Goal: Task Accomplishment & Management: Manage account settings

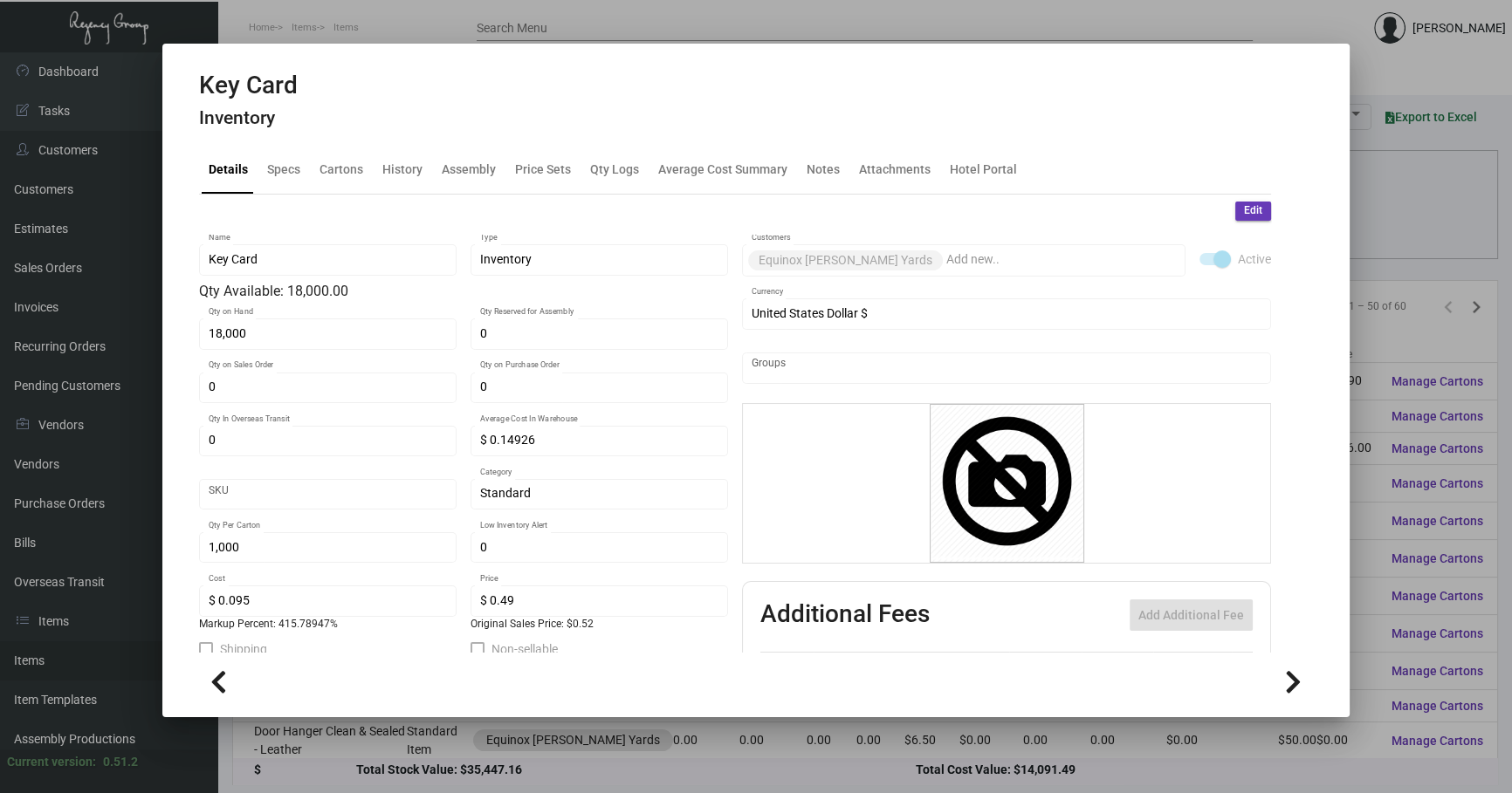
scroll to position [873, 0]
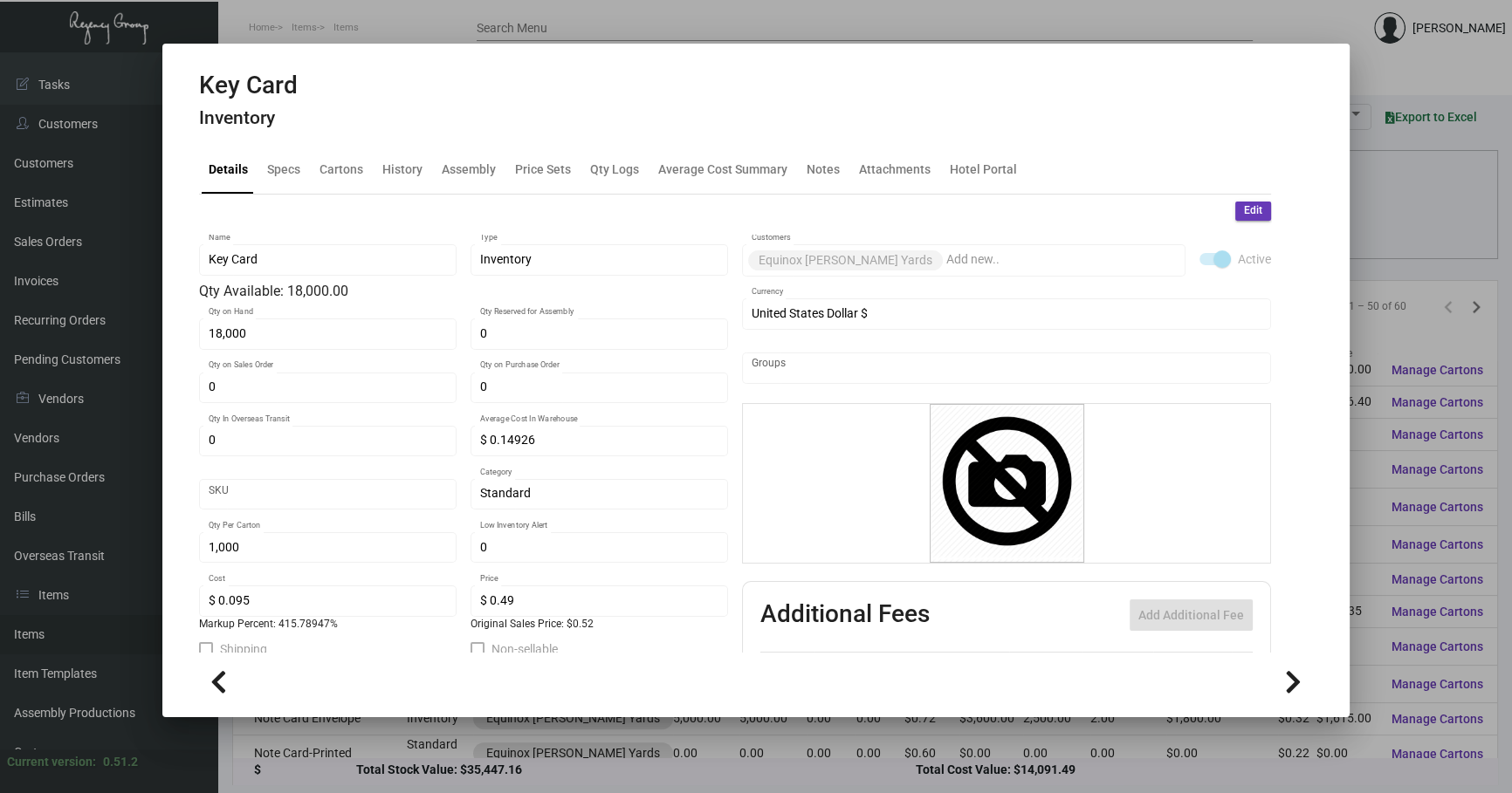
click at [1370, 227] on div at bounding box center [756, 396] width 1512 height 793
click at [1370, 227] on div "Columns arrow_drop_down All Reps arrow_drop_down All Item Types arrow_drop_down…" at bounding box center [865, 227] width 1229 height 51
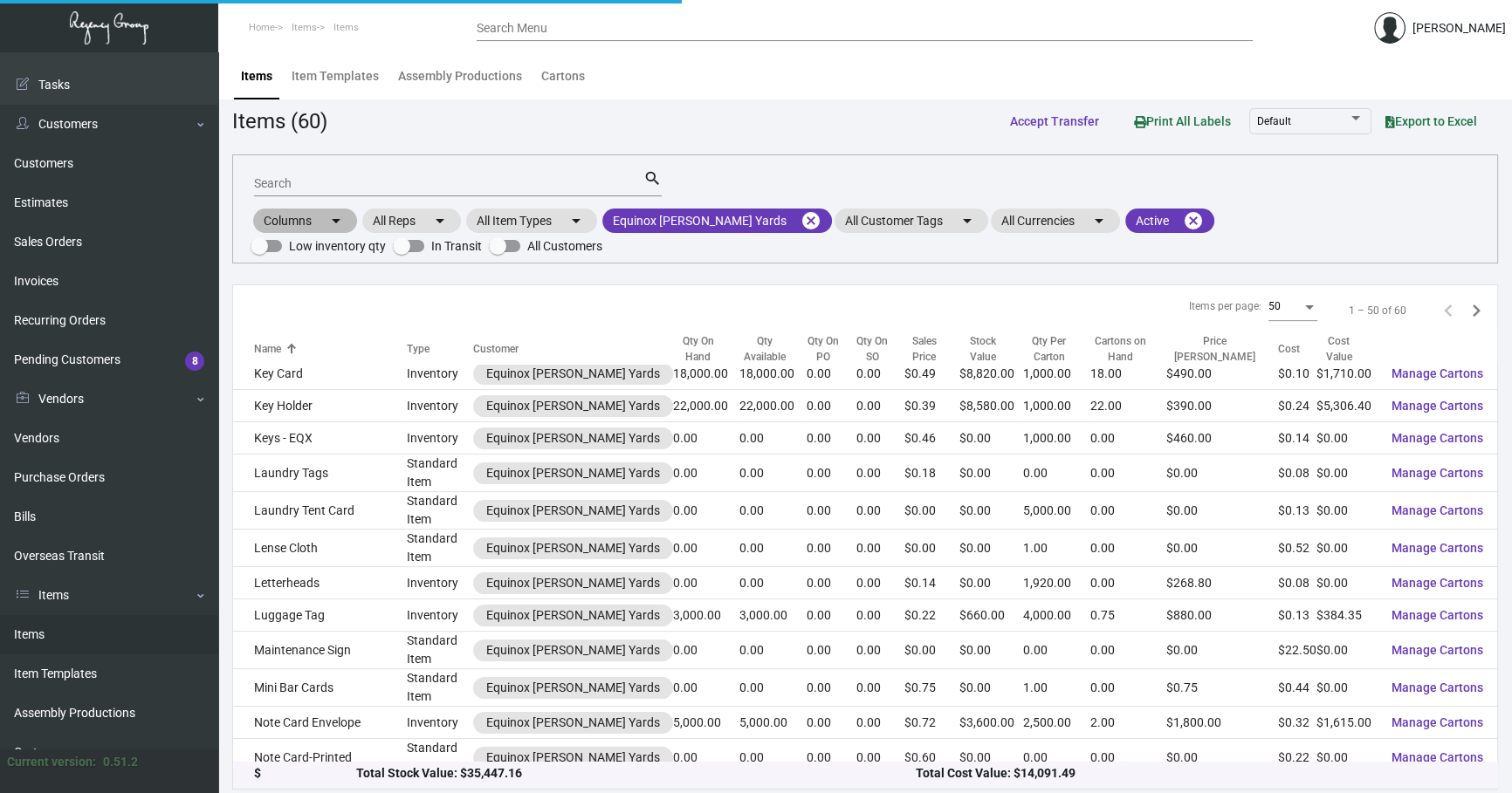
click at [1380, 224] on div "Columns arrow_drop_down All Reps arrow_drop_down All Item Types arrow_drop_down…" at bounding box center [865, 232] width 1229 height 51
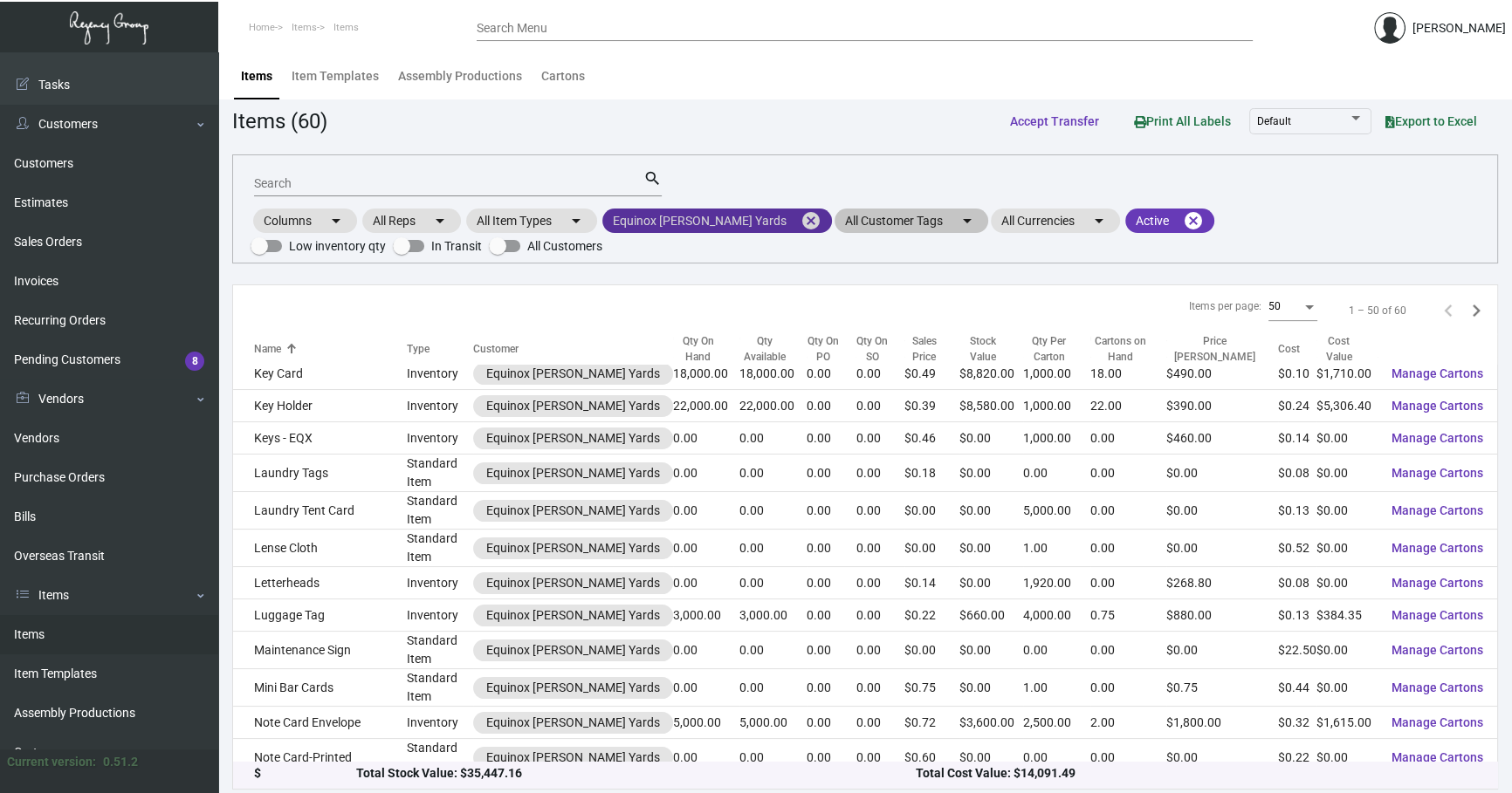
click at [800, 220] on mat-icon "cancel" at bounding box center [811, 220] width 21 height 21
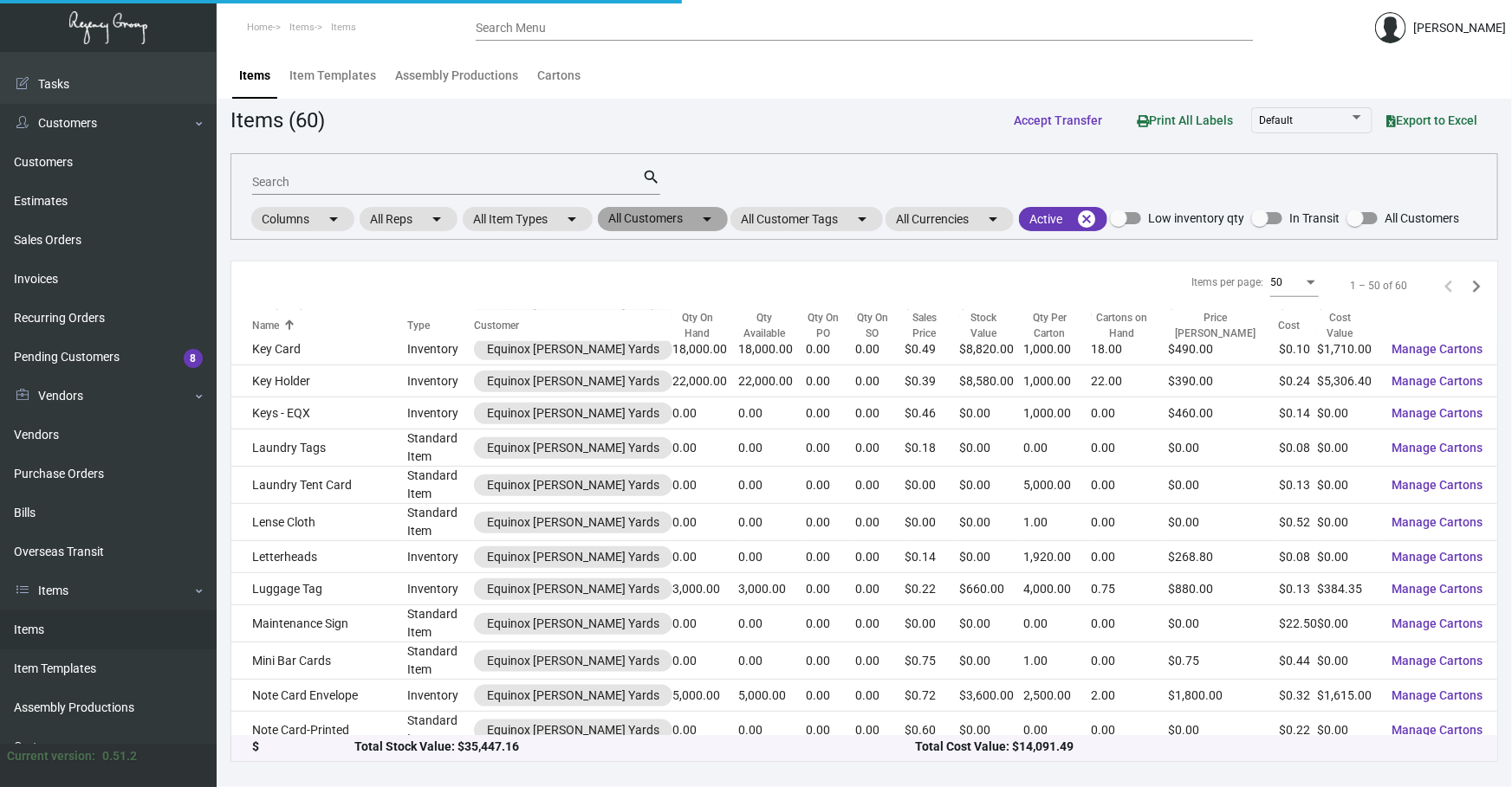
click at [728, 217] on mat-chip "All Customers arrow_drop_down" at bounding box center [663, 219] width 130 height 24
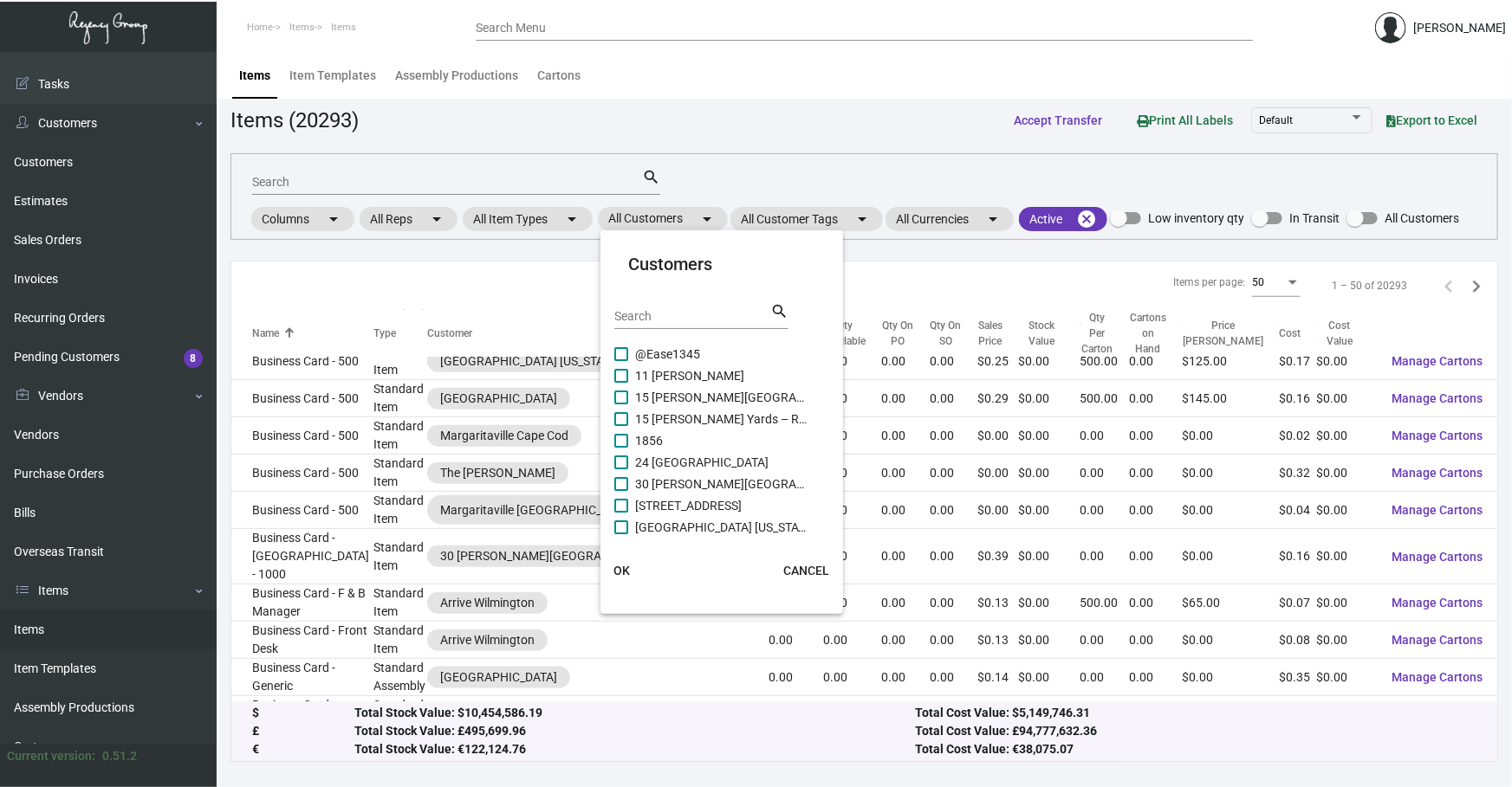
click at [693, 315] on input "Search" at bounding box center [692, 317] width 156 height 14
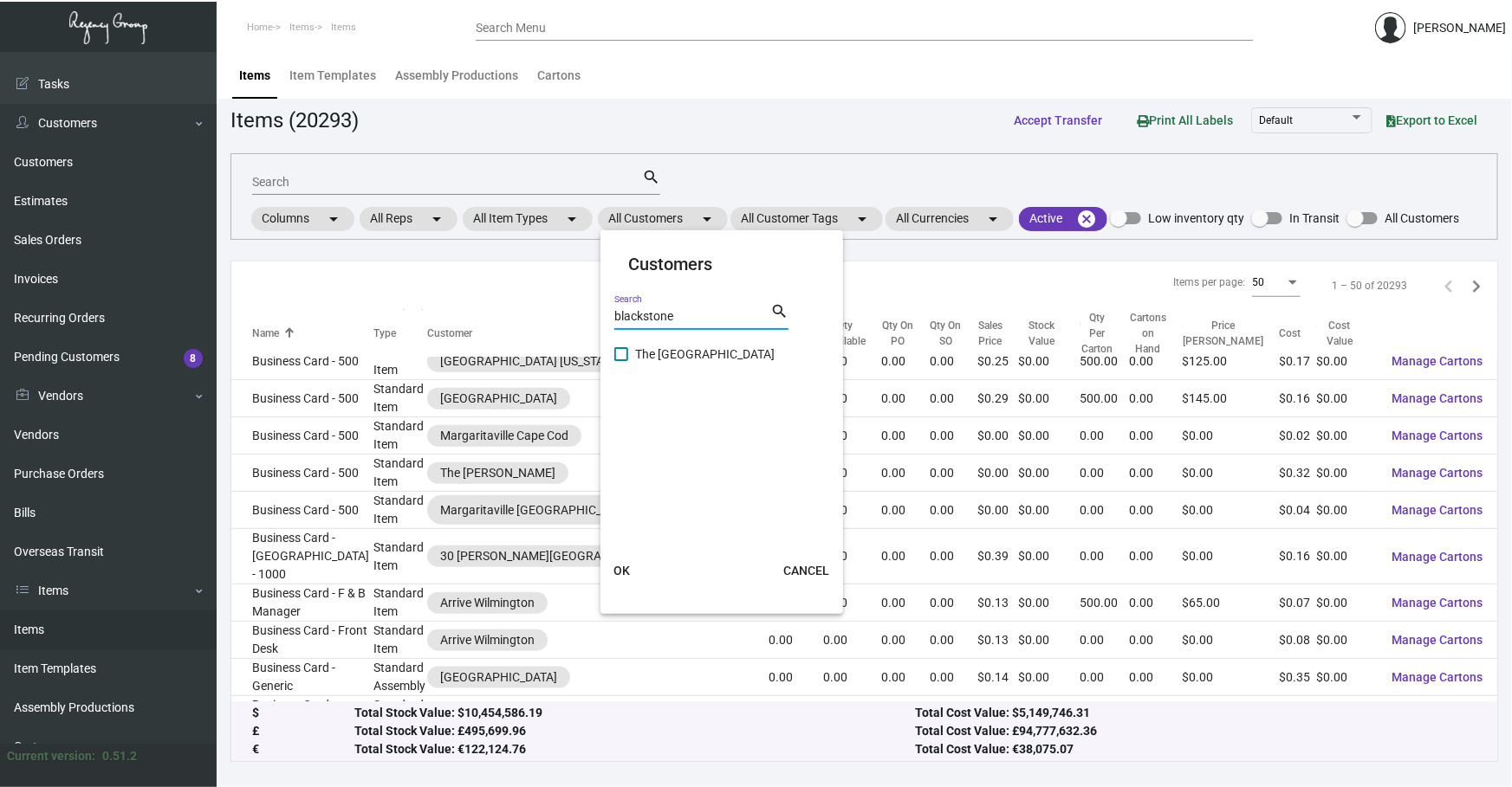
type input "blackstone"
click at [683, 347] on span "The [GEOGRAPHIC_DATA]" at bounding box center [721, 354] width 173 height 20
click at [621, 362] on input "The [GEOGRAPHIC_DATA]" at bounding box center [620, 362] width 1 height 1
checkbox input "true"
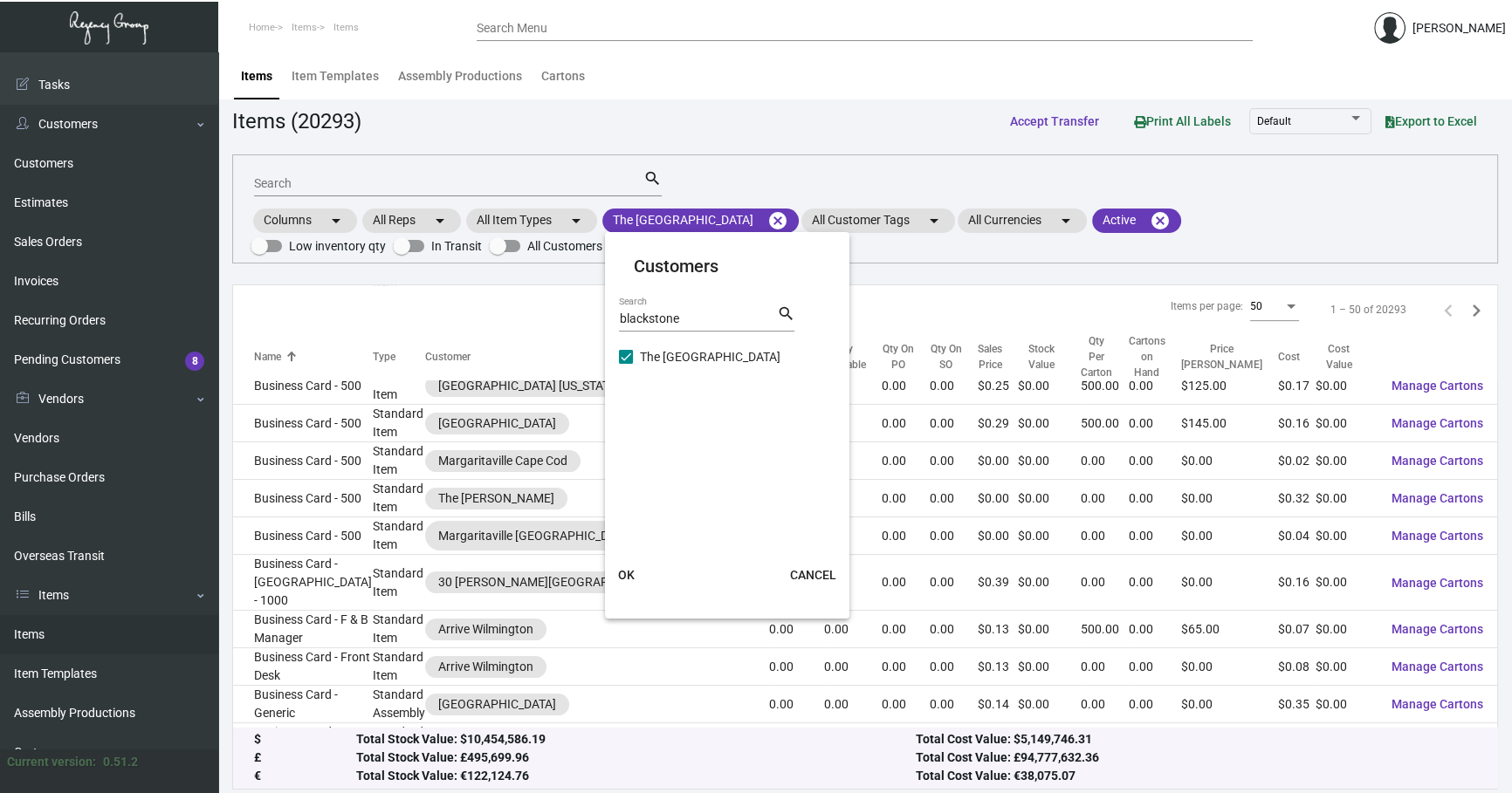
click at [632, 575] on span "OK" at bounding box center [627, 574] width 17 height 14
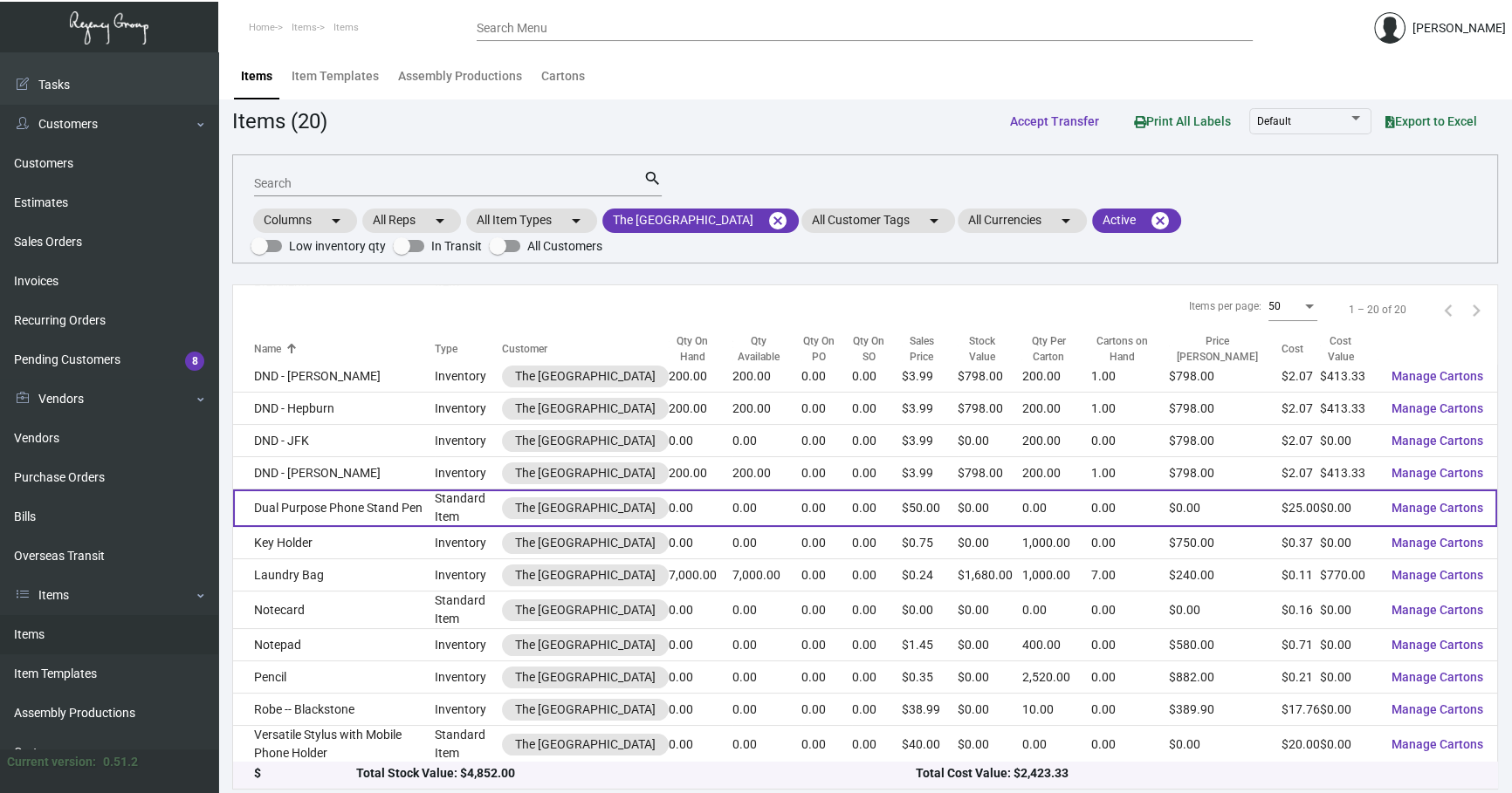
scroll to position [4, 0]
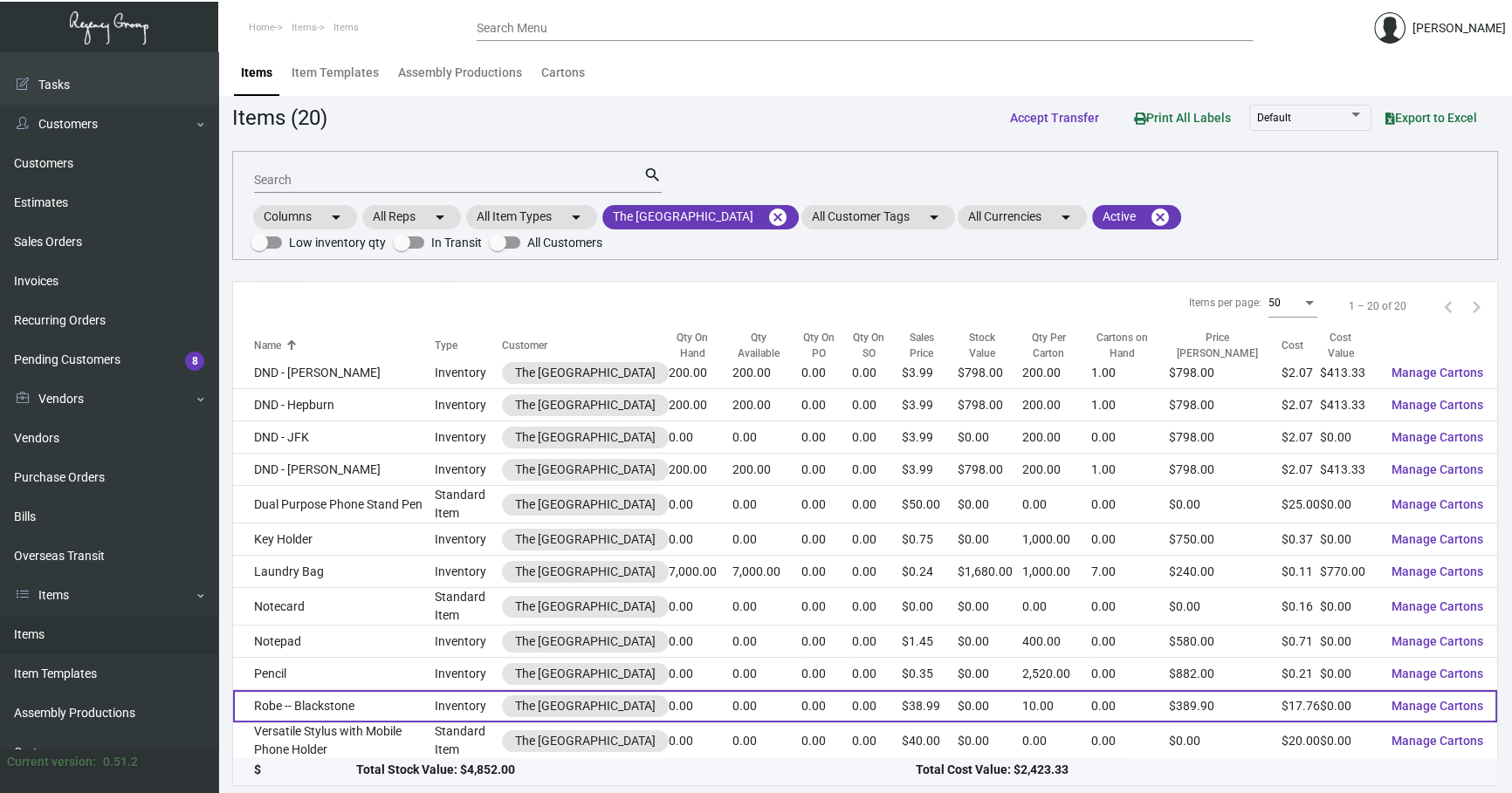
click at [382, 701] on td "Robe -- Blackstone" at bounding box center [334, 706] width 202 height 33
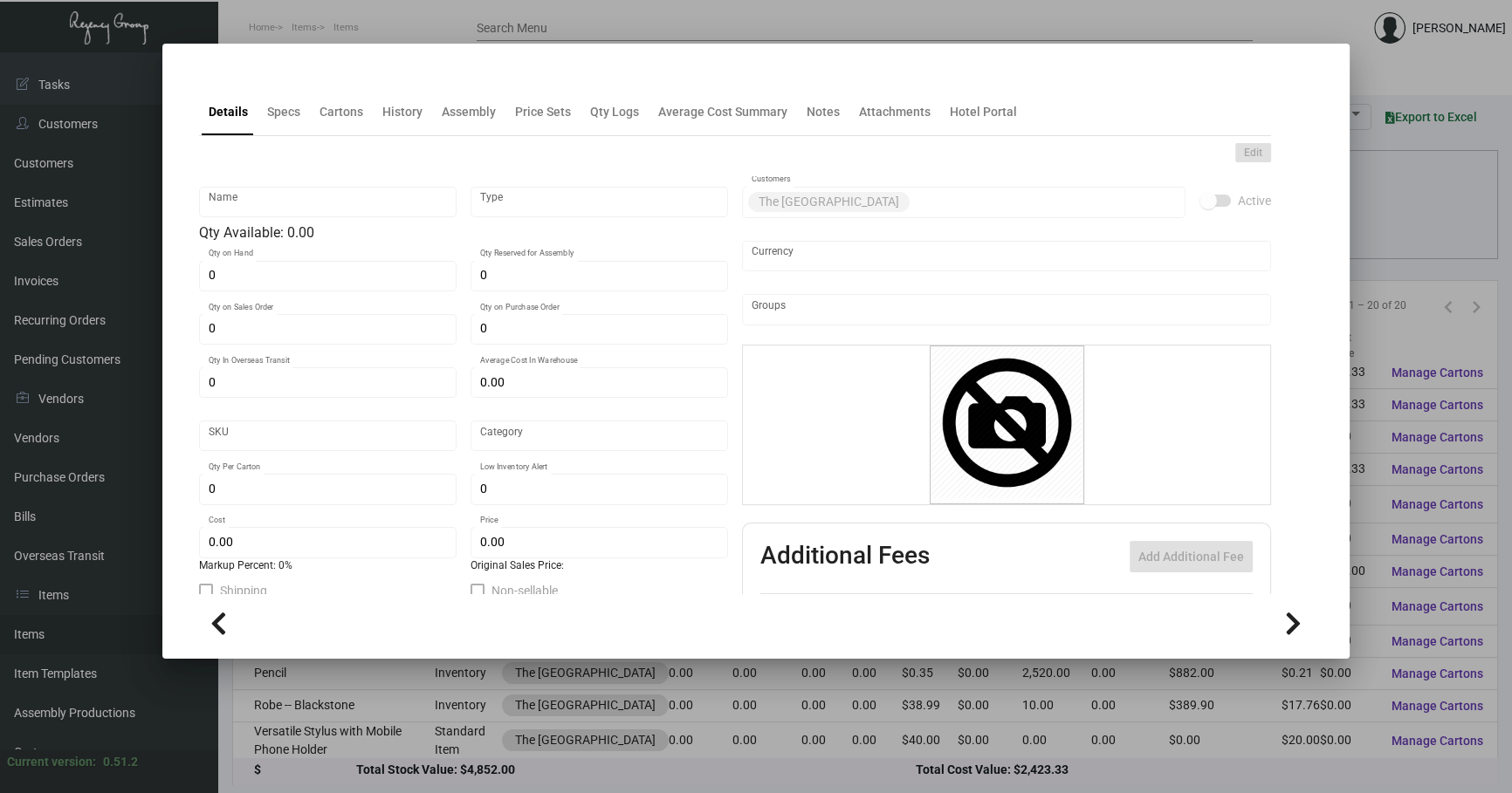
type input "Robe -- Blackstone"
type input "Inventory"
type input "$ 17.76"
type input "Overseas"
type input "10"
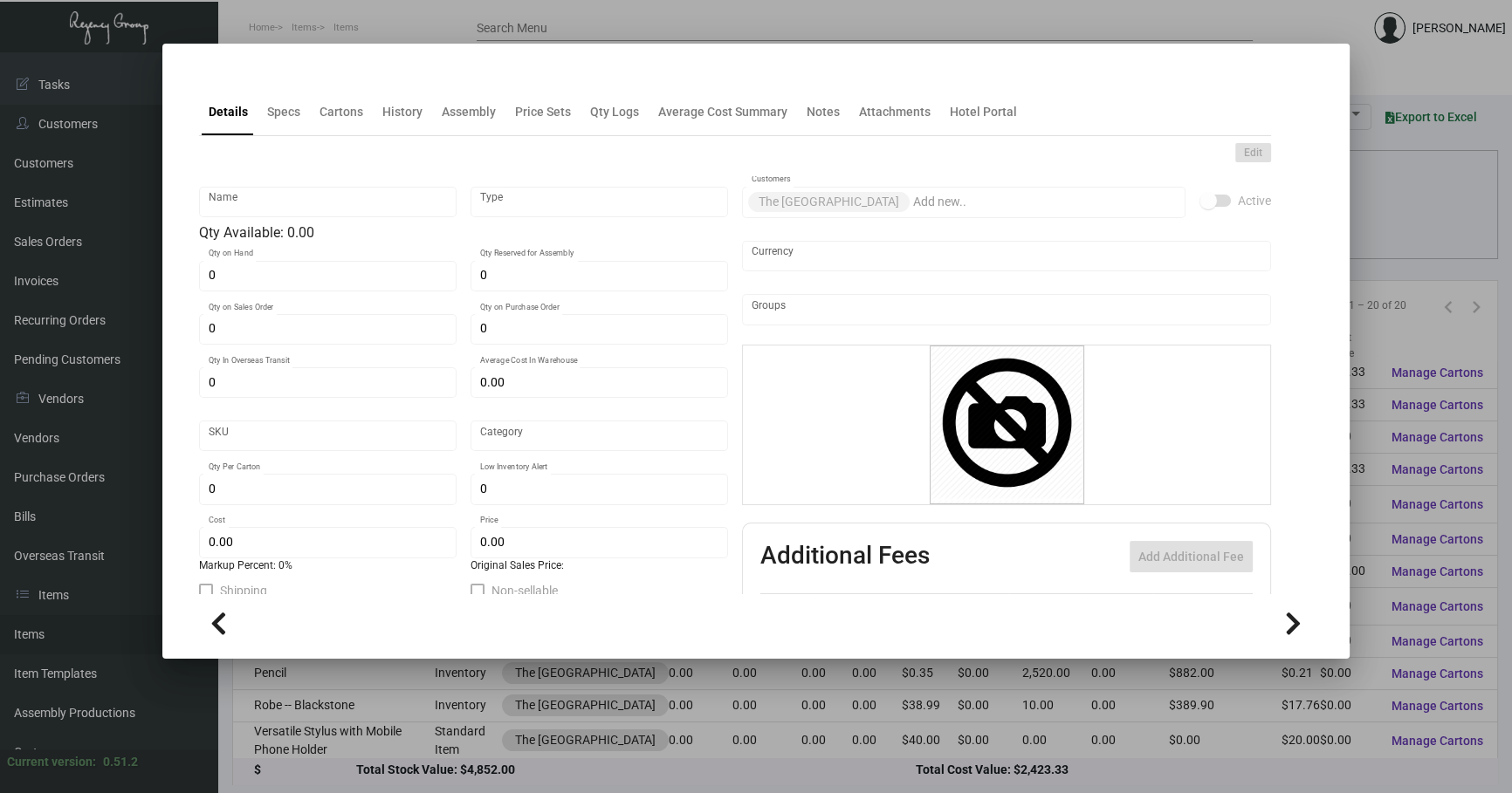
type input "70"
type input "$ 17.76"
type input "$ 38.99"
checkbox input "true"
type input "United States Dollar $"
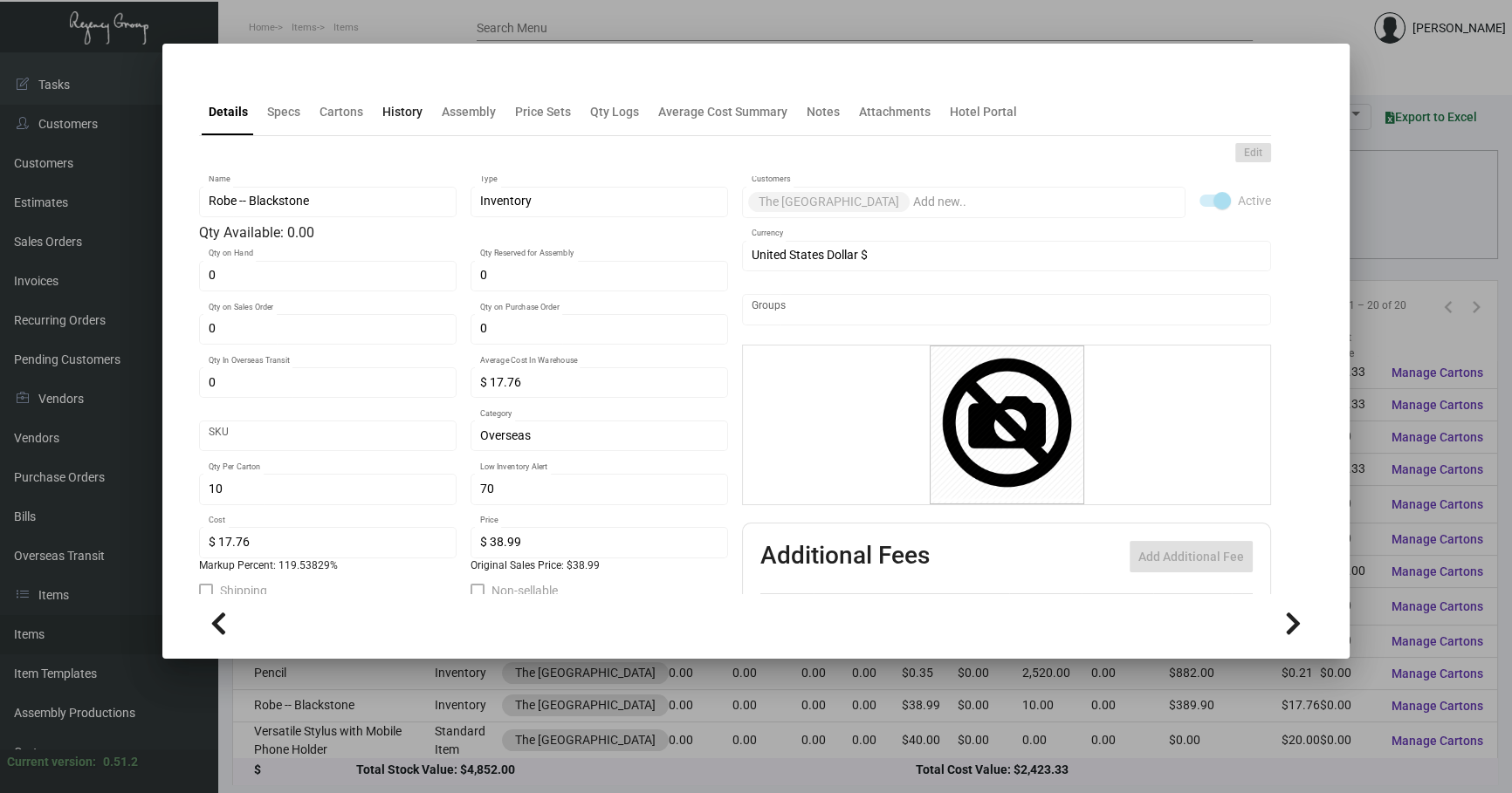
click at [389, 120] on div "History" at bounding box center [402, 112] width 40 height 19
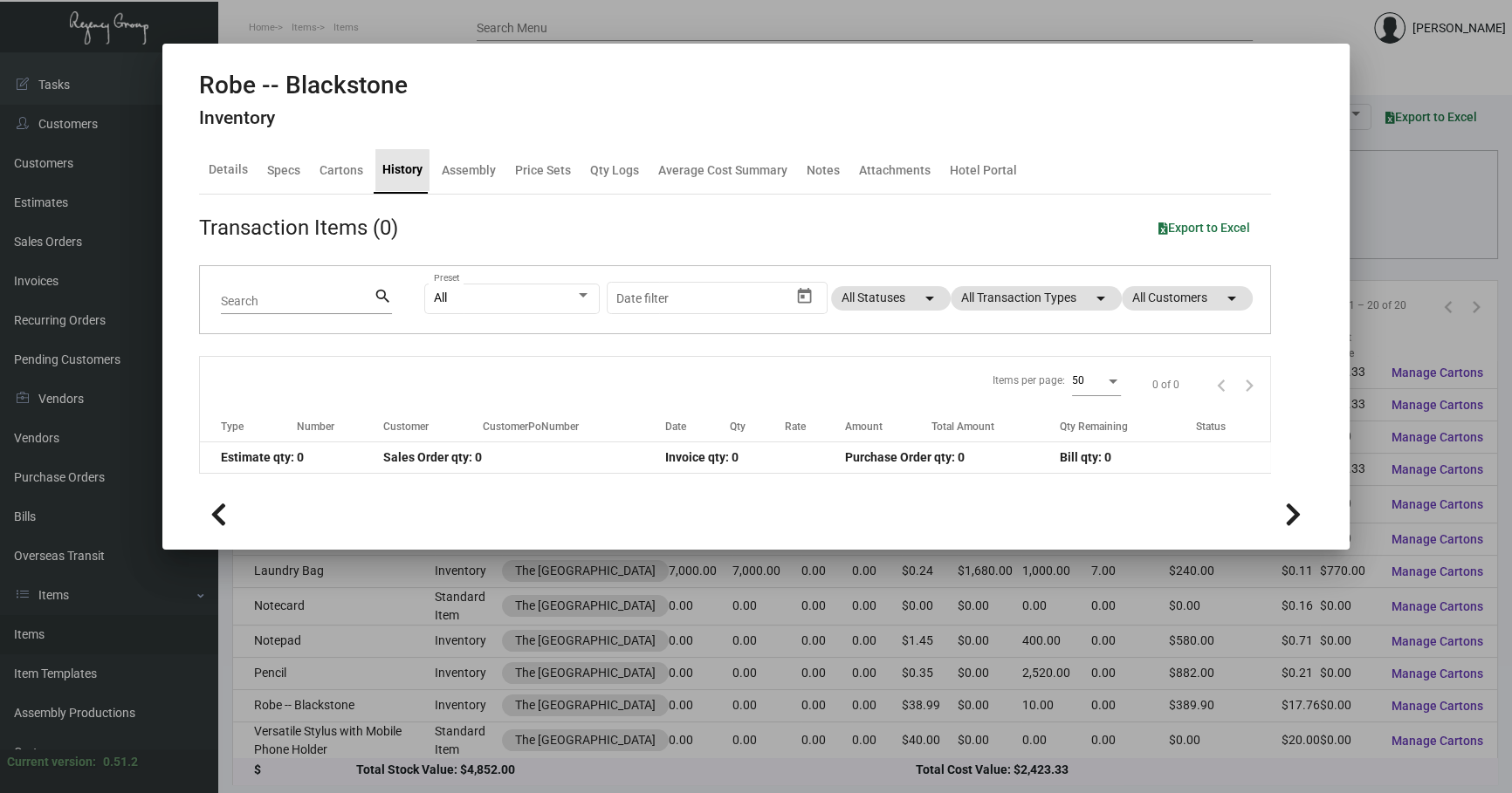
click at [396, 129] on div "Robe -- Blackstone Inventory" at bounding box center [303, 104] width 208 height 65
click at [407, 177] on div "History" at bounding box center [402, 170] width 40 height 19
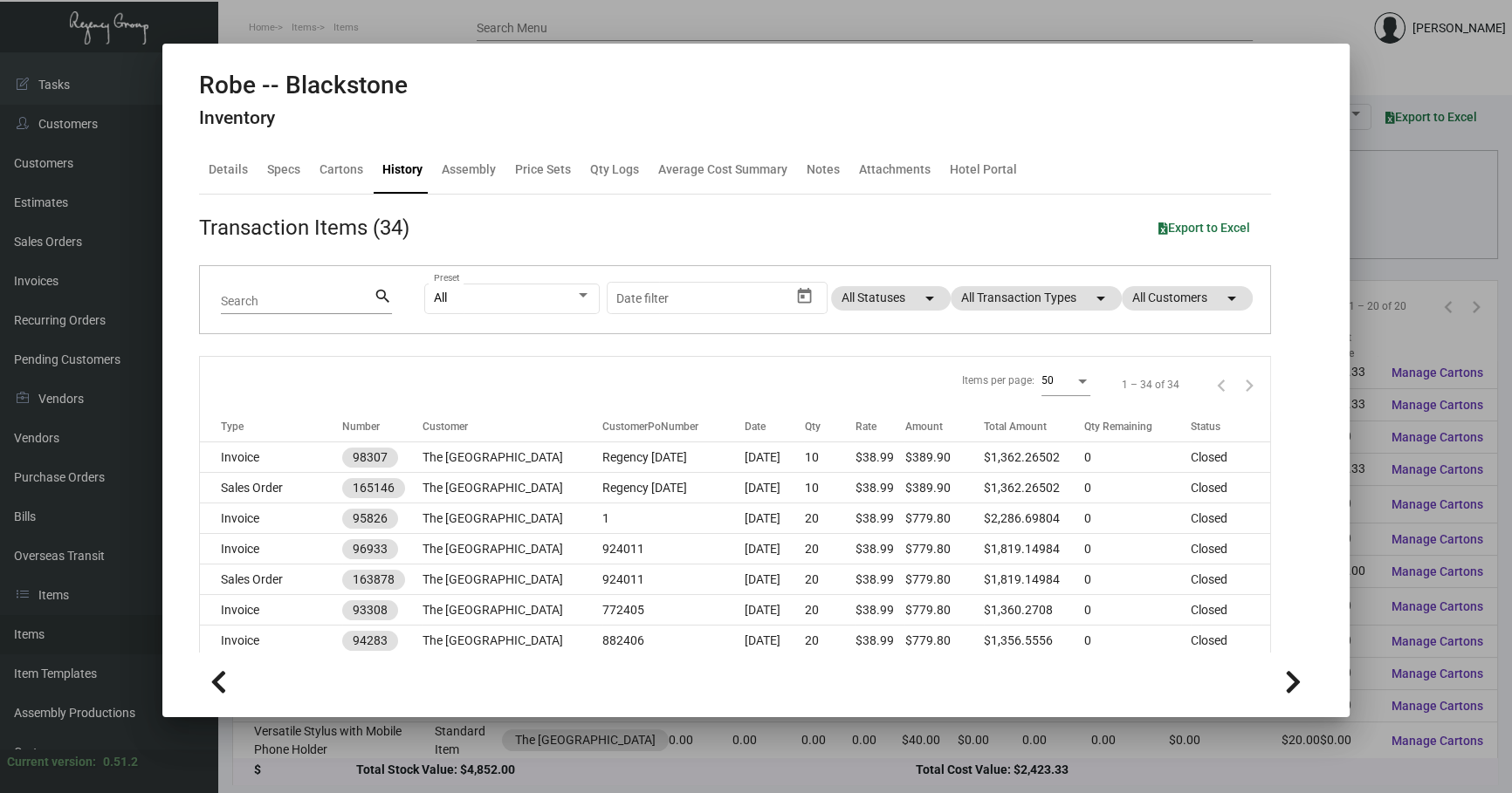
click at [1005, 282] on div "All Preset Start date – Date filter All Statuses arrow_drop_down All Transactio…" at bounding box center [836, 300] width 825 height 68
click at [990, 304] on mat-chip "All Transaction Types arrow_drop_down" at bounding box center [1036, 299] width 171 height 24
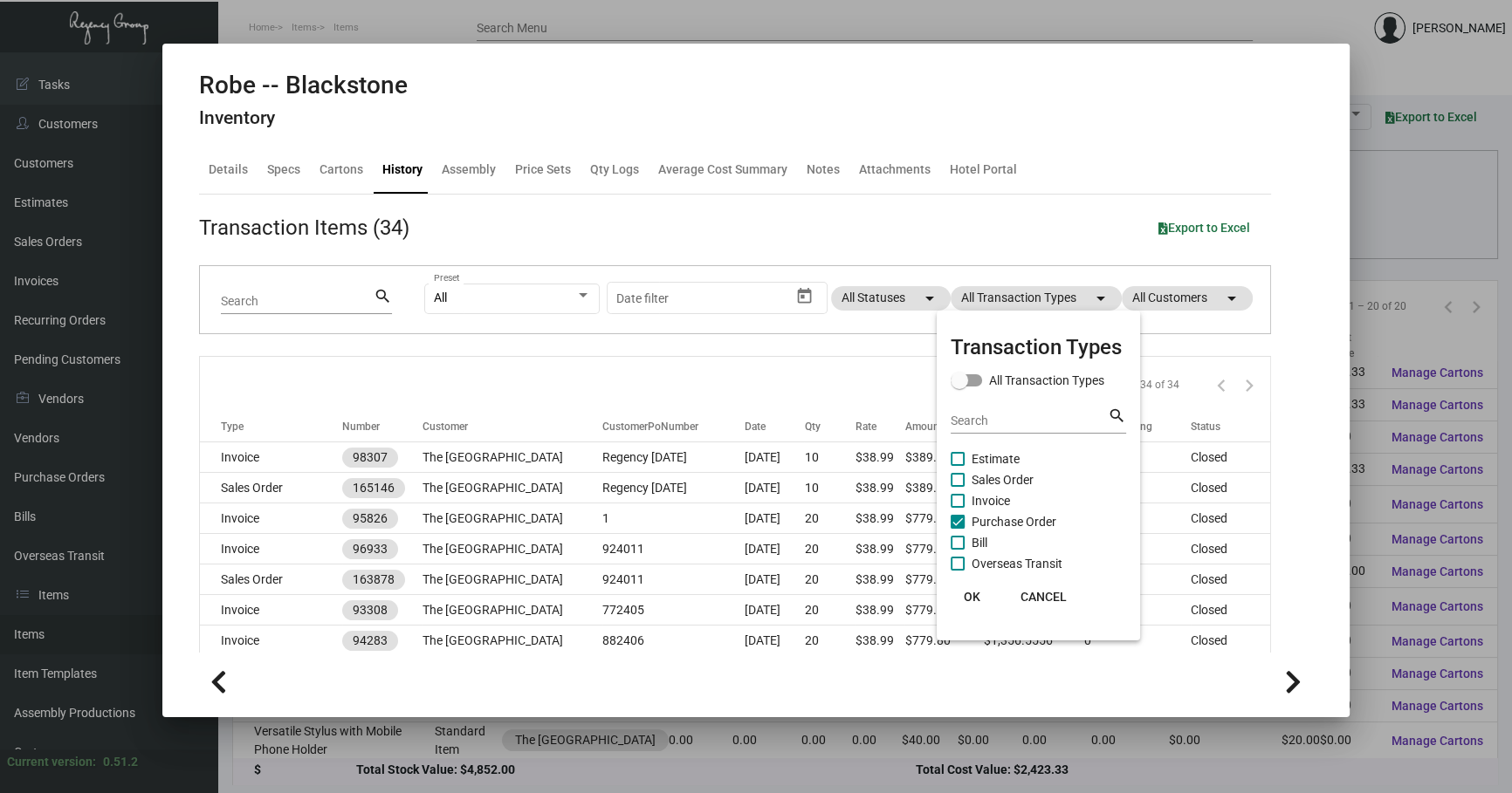
click at [986, 516] on span "Purchase Order" at bounding box center [1013, 522] width 85 height 21
click at [957, 529] on input "Purchase Order" at bounding box center [956, 529] width 1 height 1
click at [986, 515] on span "Purchase Order" at bounding box center [1013, 522] width 85 height 21
click at [957, 529] on input "Purchase Order" at bounding box center [956, 529] width 1 height 1
checkbox input "true"
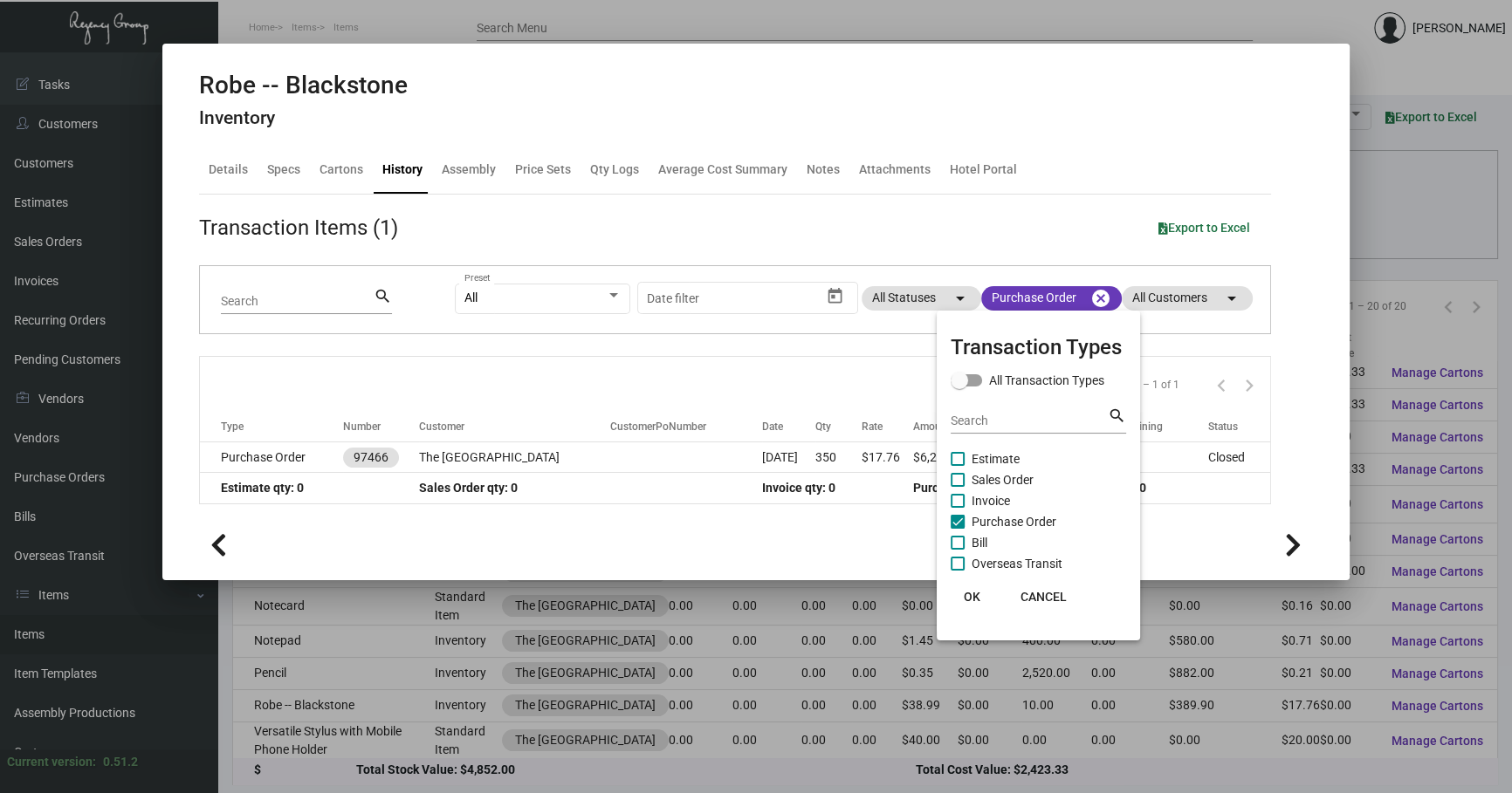
click at [633, 355] on div at bounding box center [756, 396] width 1512 height 793
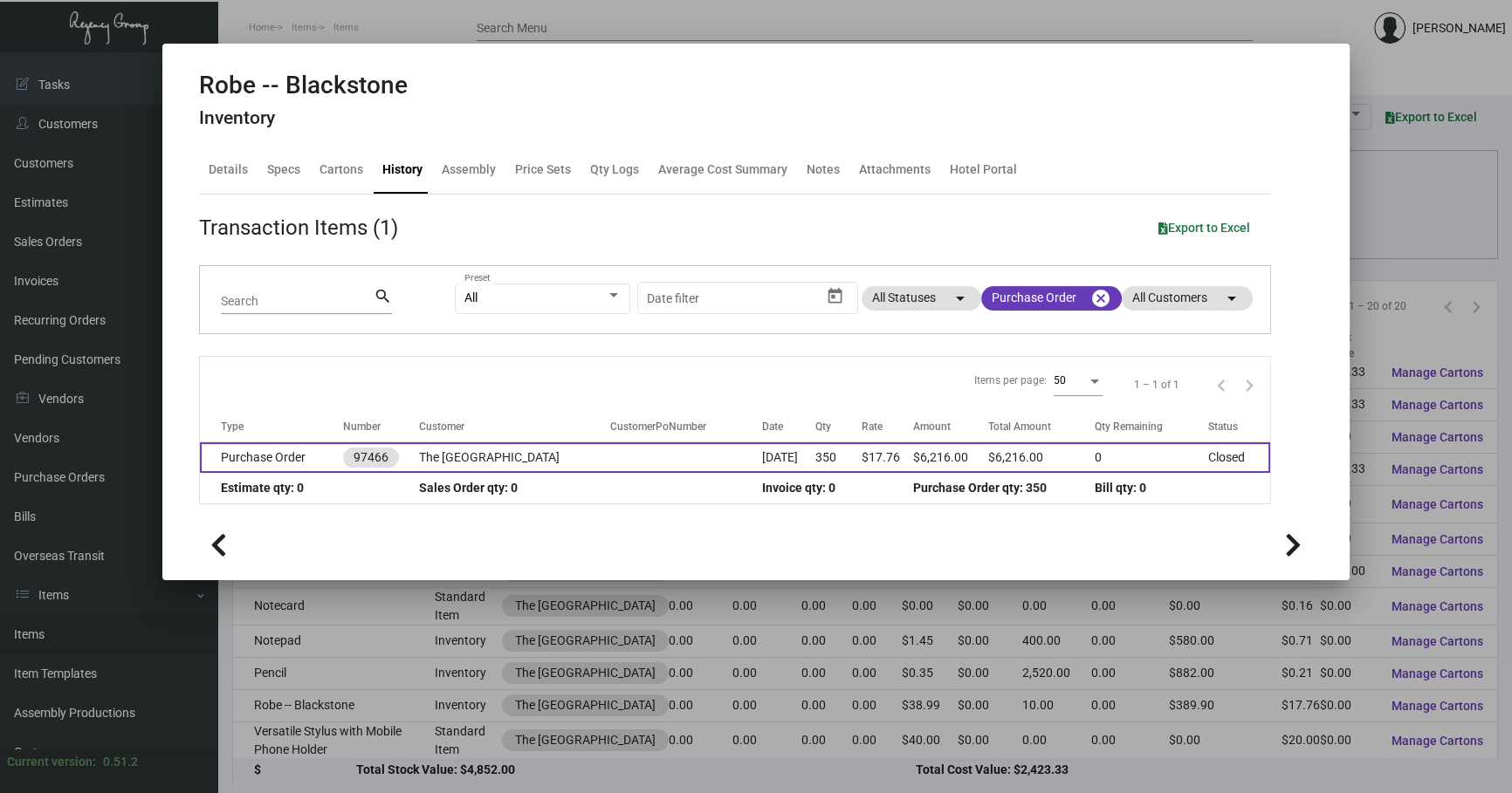
click at [610, 465] on td "The [GEOGRAPHIC_DATA]" at bounding box center [515, 458] width 191 height 31
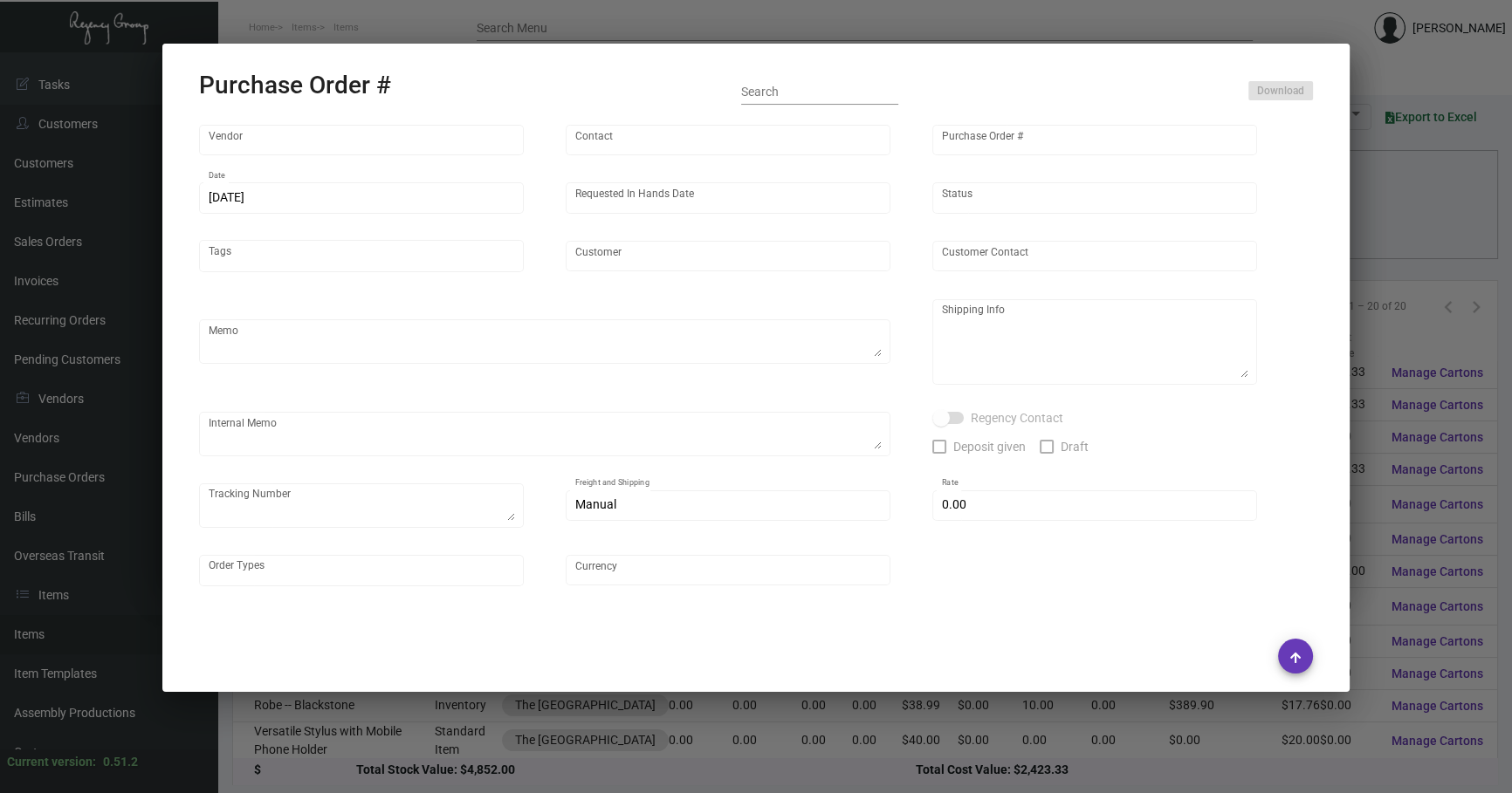
type input "SANDJ HOTEL SUPPLY CO., LIMITED"
type input "[PERSON_NAME]"
type input "97466"
type input "[DATE]"
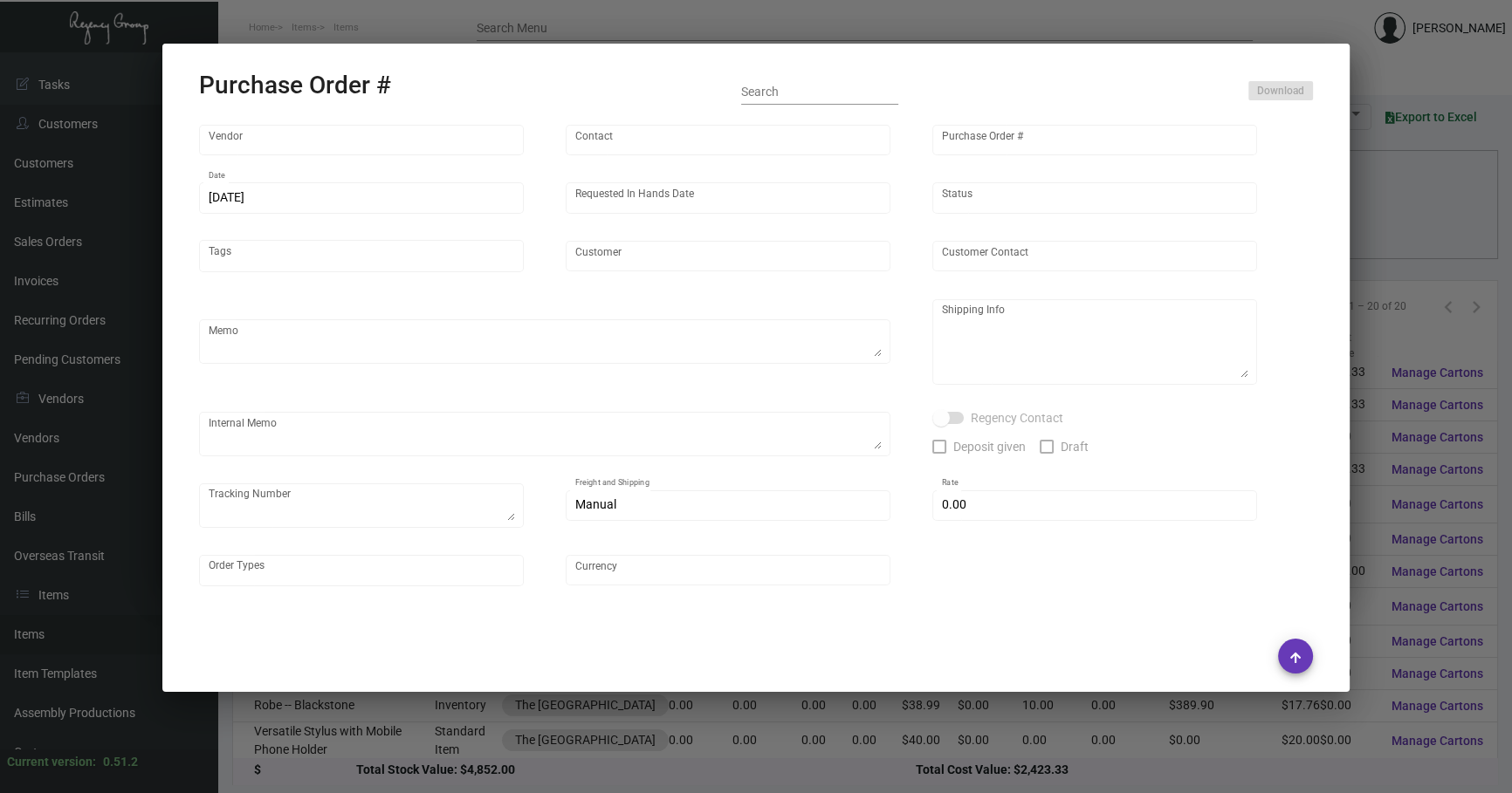
type input "The [GEOGRAPHIC_DATA]"
type textarea "By BOAT"
type textarea "Regency Group NJ - [PERSON_NAME] [STREET_ADDRESS]"
checkbox input "true"
type input "$ 0.00"
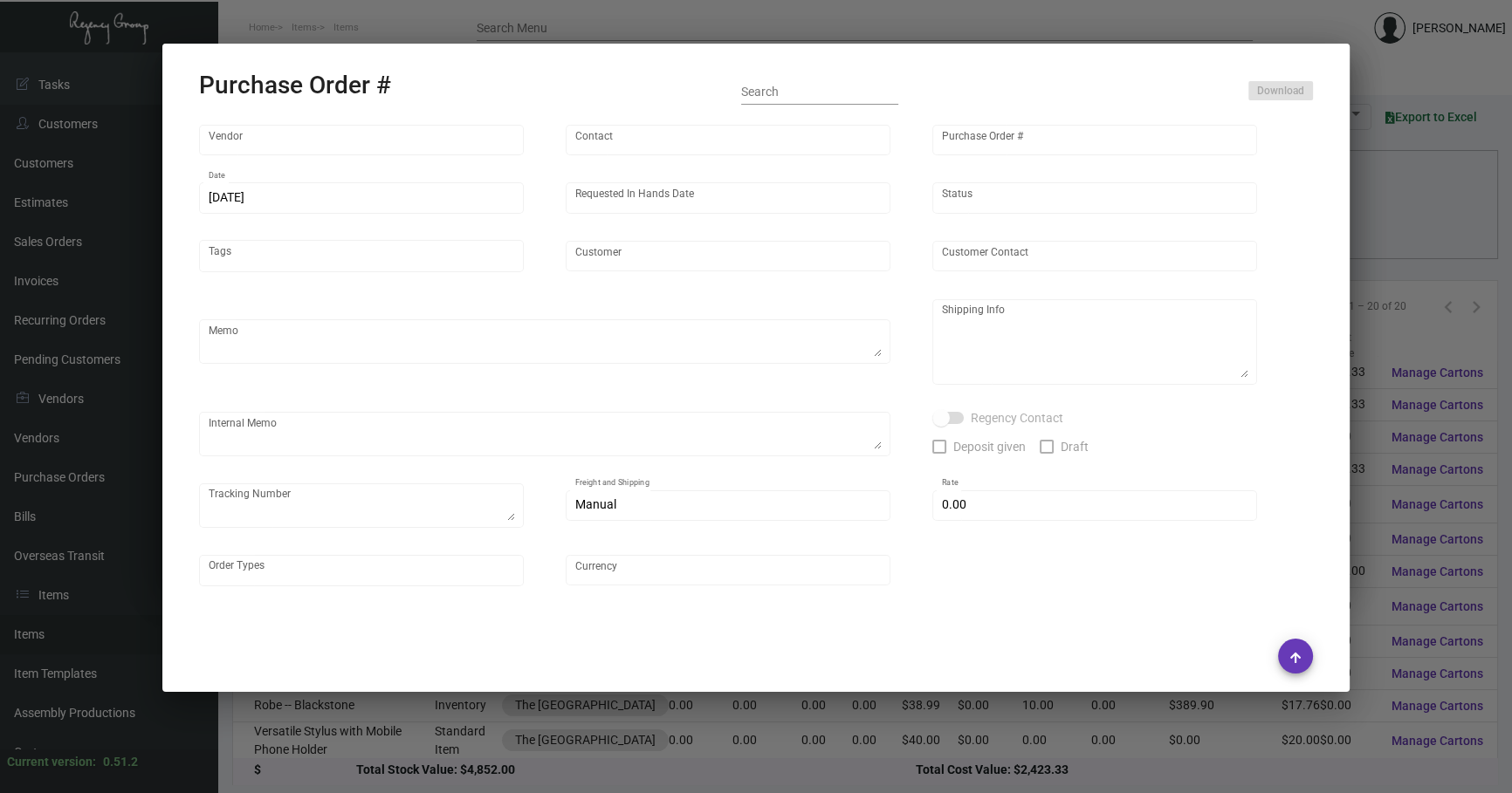
type input "United States Dollar $"
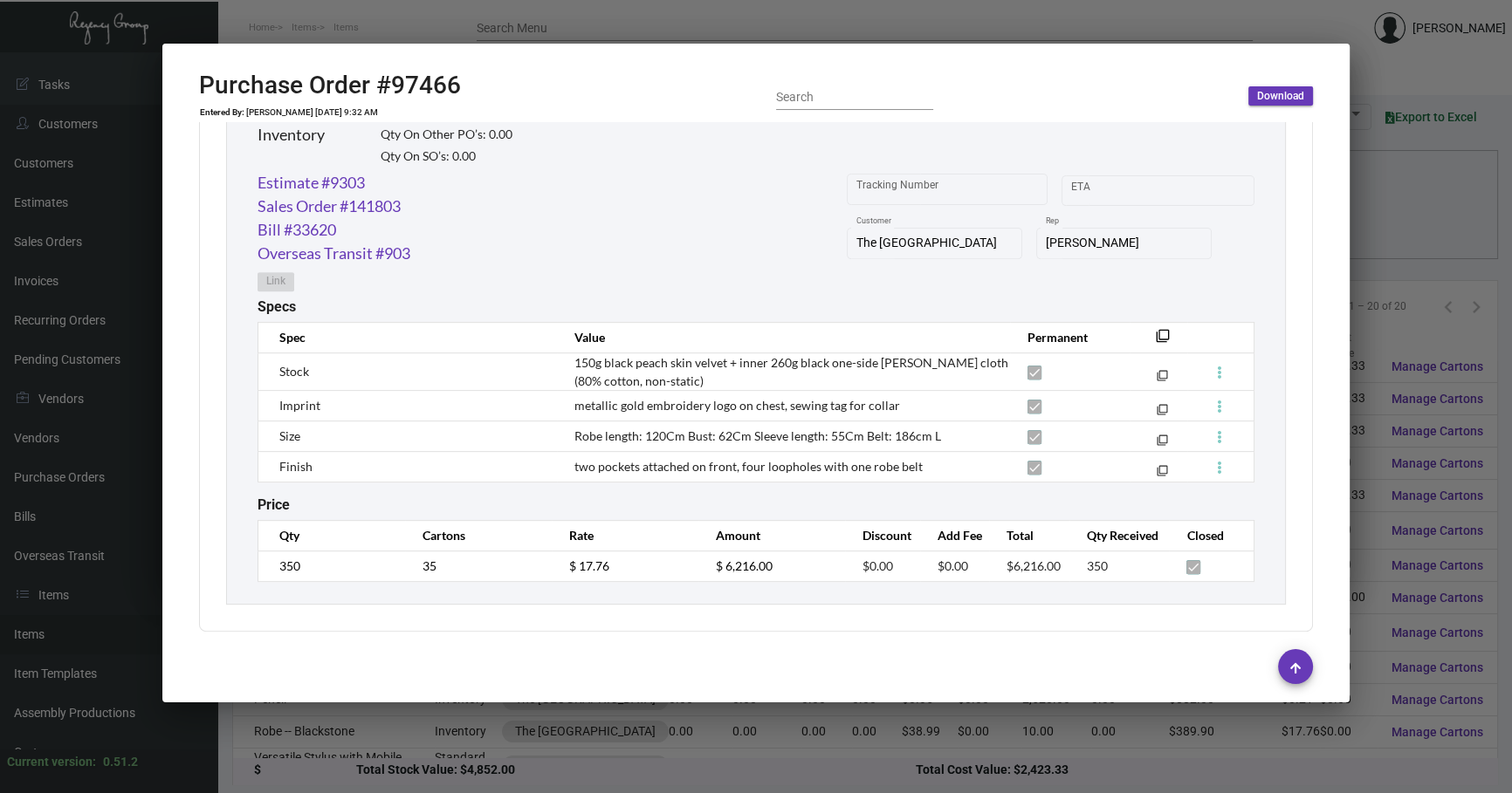
scroll to position [906, 0]
click at [1303, 520] on div "SANDJ HOTEL SUPPLY CO., LIMITED Vendor Edit Vendor [PERSON_NAME] Contact 97466 …" at bounding box center [756, 380] width 1155 height 516
click at [1155, 333] on mat-icon "filter_none" at bounding box center [1162, 339] width 14 height 14
click at [357, 174] on link "Estimate #9303" at bounding box center [311, 180] width 107 height 23
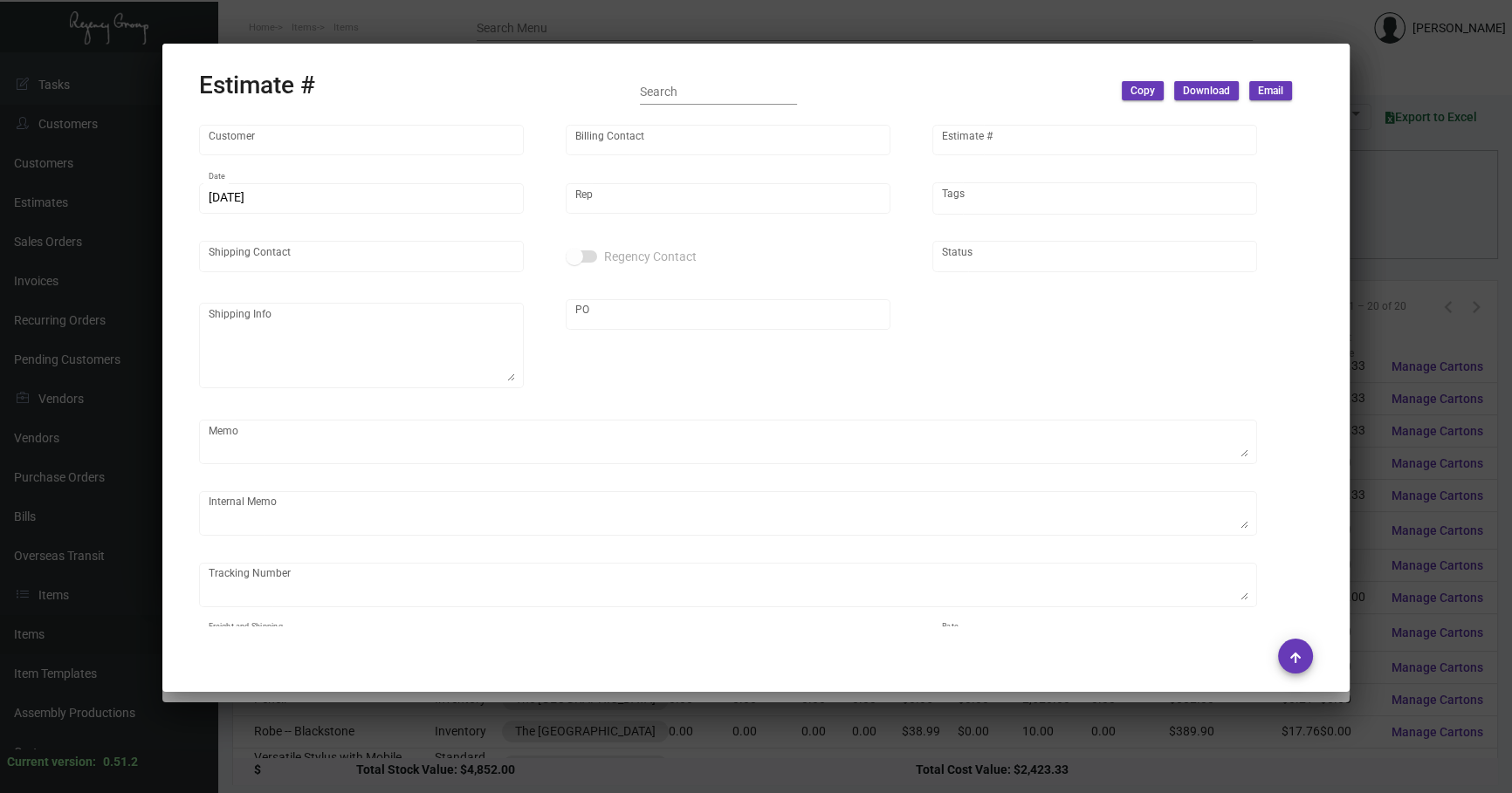
type input "The [GEOGRAPHIC_DATA]"
type input "[PERSON_NAME]"
type input "9303"
type input "[DATE]"
type input "[PERSON_NAME]"
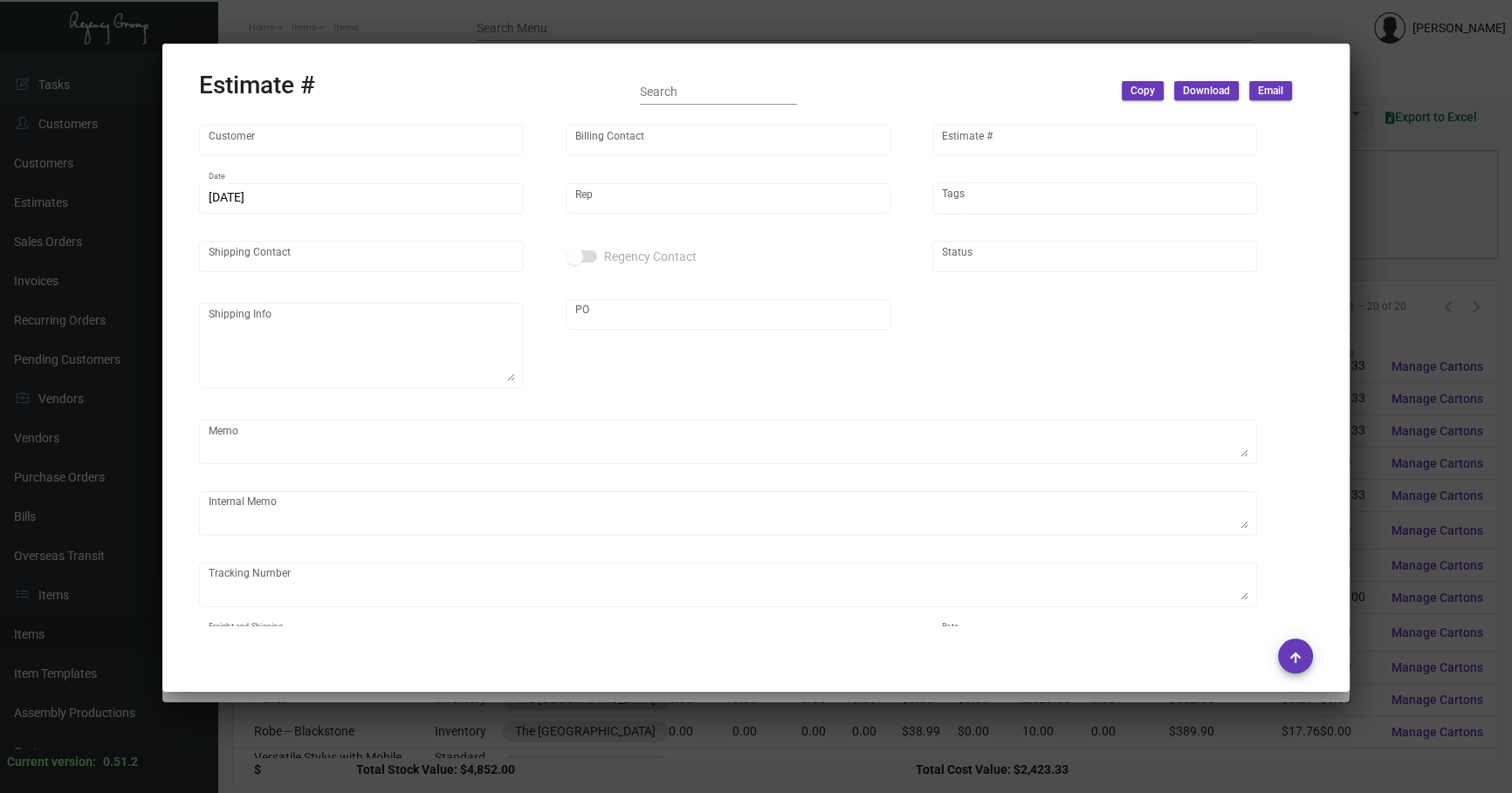
type input "[PERSON_NAME]"
type input "United States Dollar $"
type input "$ 0.00"
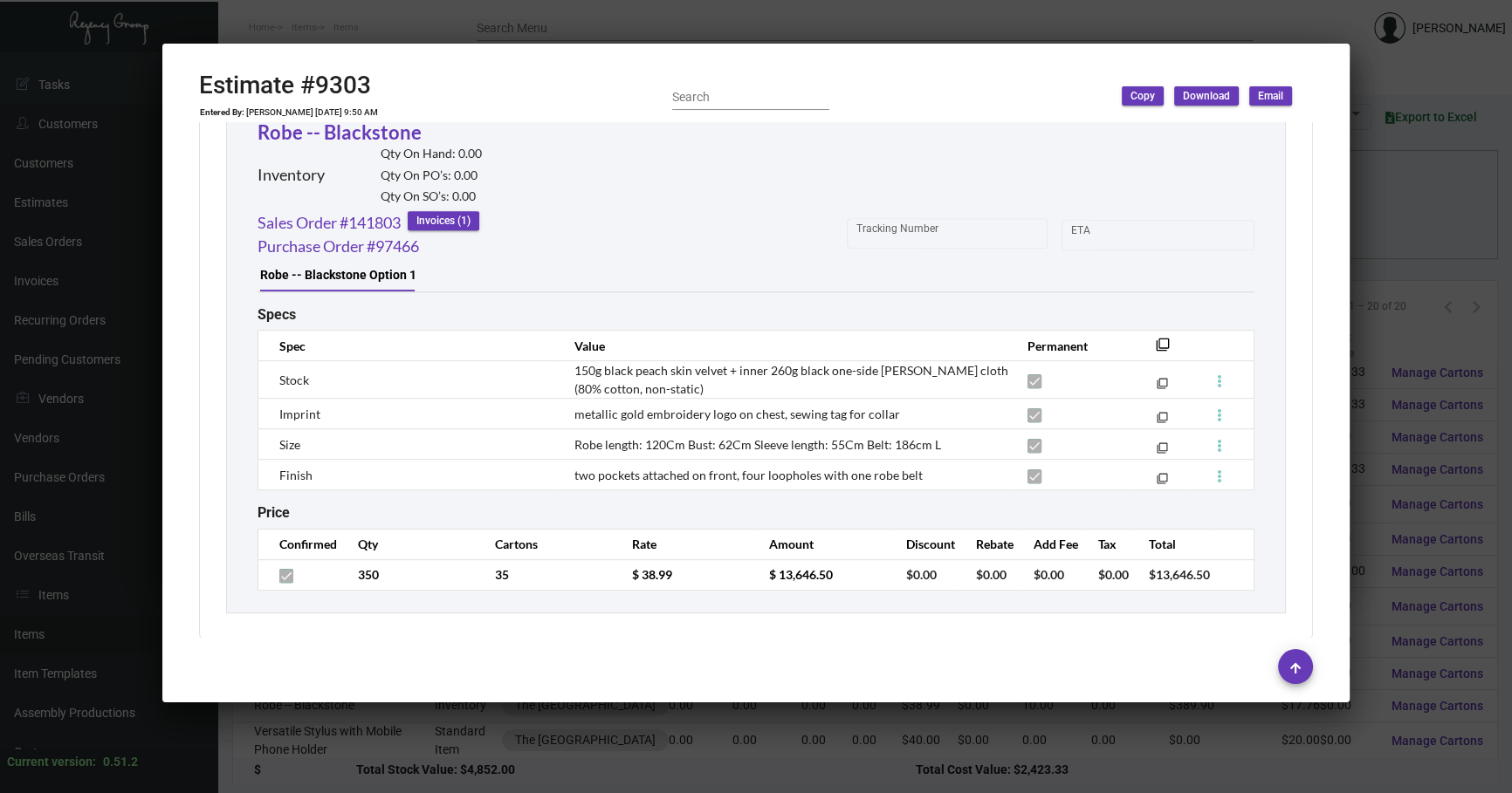
scroll to position [1013, 0]
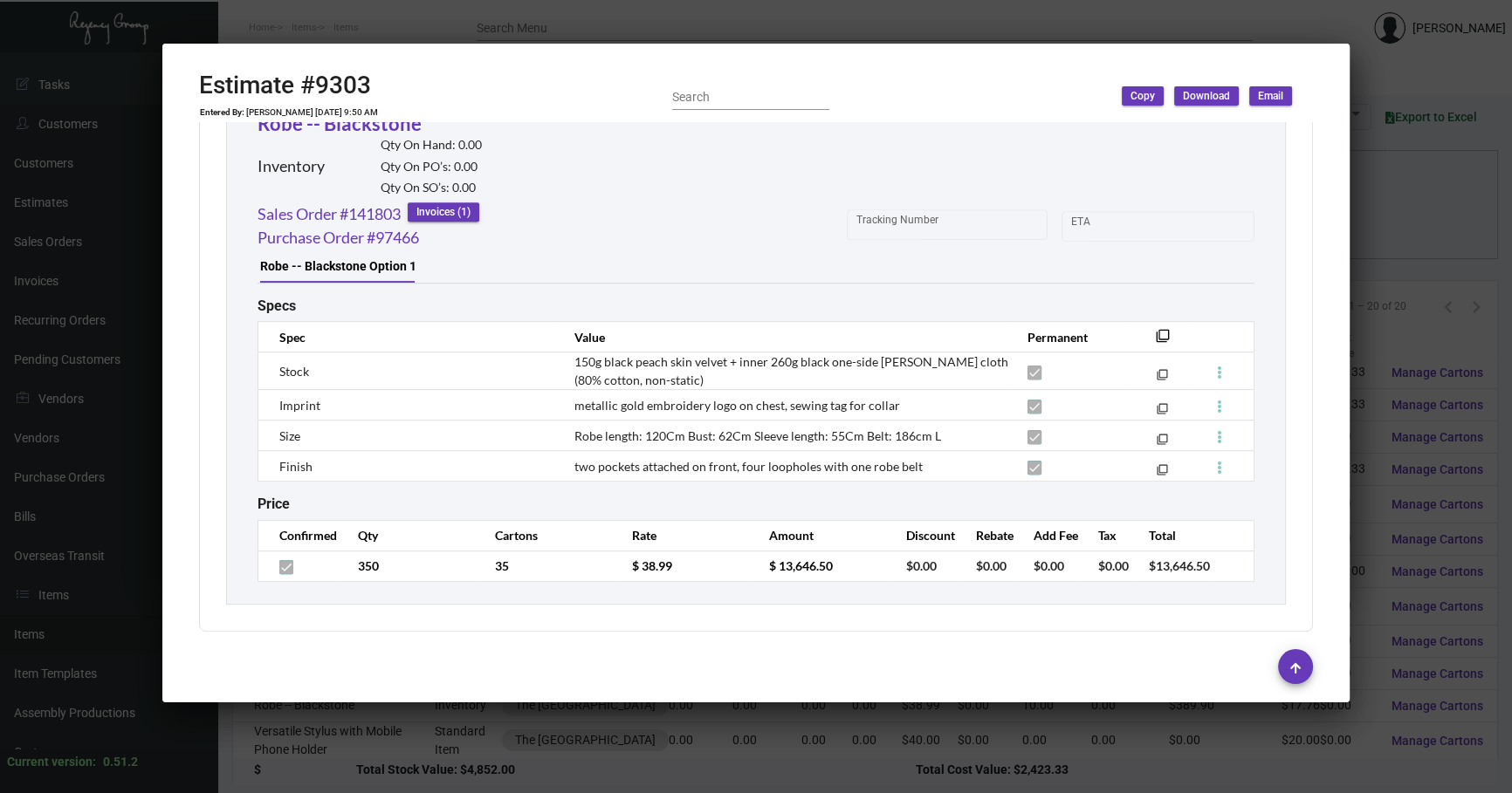
click at [1003, 728] on div at bounding box center [756, 396] width 1512 height 793
